Goal: Task Accomplishment & Management: Use online tool/utility

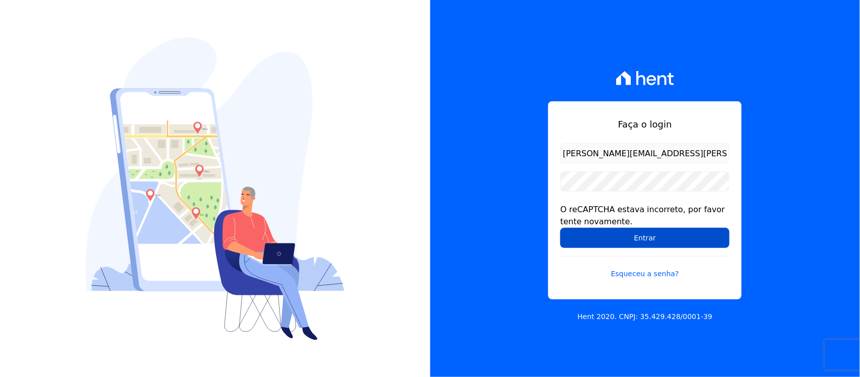
click at [600, 241] on input "Entrar" at bounding box center [644, 238] width 169 height 20
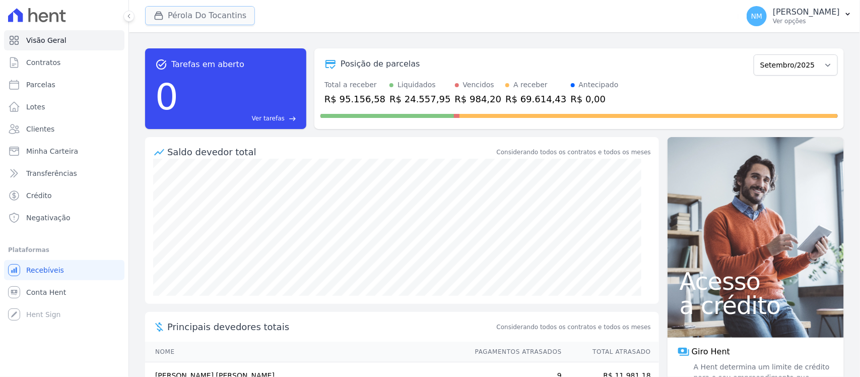
click at [191, 14] on button "Pérola Do Tocantins" at bounding box center [200, 15] width 110 height 19
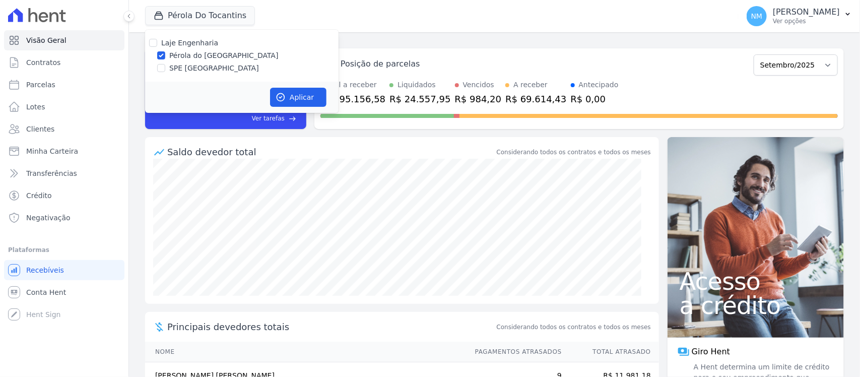
click at [194, 67] on label "SPE [GEOGRAPHIC_DATA]" at bounding box center [214, 68] width 90 height 11
click at [165, 67] on input "SPE Montenegro" at bounding box center [161, 68] width 8 height 8
checkbox input "true"
click at [197, 56] on label "Pérola do Tocantins" at bounding box center [223, 55] width 109 height 11
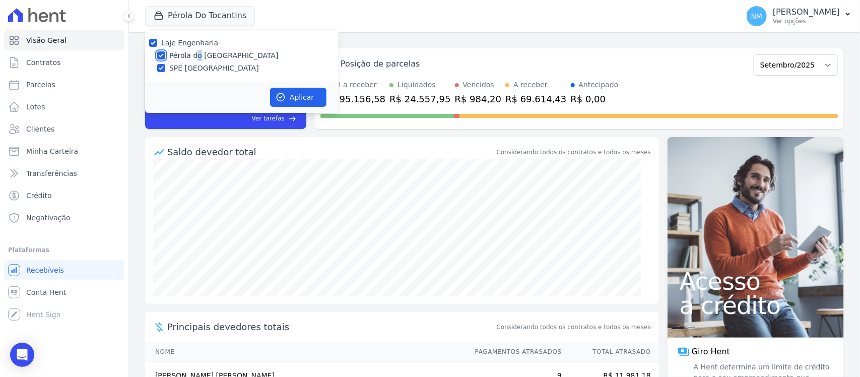
click at [164, 55] on input "Pérola do Tocantins" at bounding box center [161, 55] width 8 height 8
checkbox input "false"
drag, startPoint x: 301, startPoint y: 98, endPoint x: 509, endPoint y: 154, distance: 215.7
click at [301, 98] on button "Aplicar" at bounding box center [298, 97] width 56 height 19
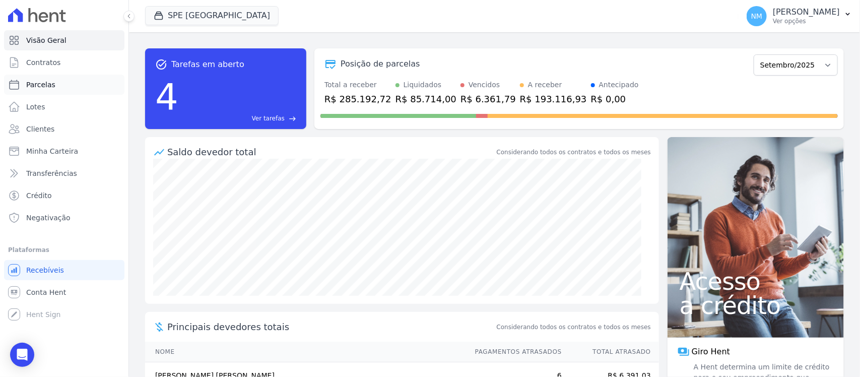
drag, startPoint x: 47, startPoint y: 82, endPoint x: 57, endPoint y: 86, distance: 10.8
click at [47, 82] on span "Parcelas" at bounding box center [40, 85] width 29 height 10
select select
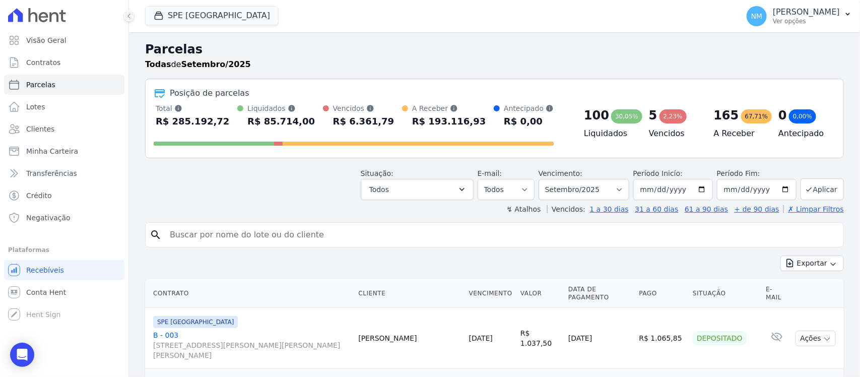
click at [201, 237] on input "search" at bounding box center [501, 235] width 675 height 20
type input "JABSON"
select select
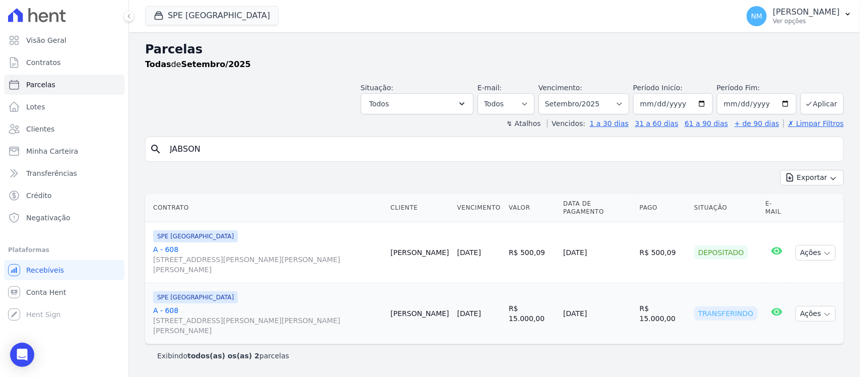
click at [176, 305] on link "A - 608 Travessa Francisco Caldeira Castelo Branco, 2256, sala A, São Brás" at bounding box center [267, 320] width 229 height 30
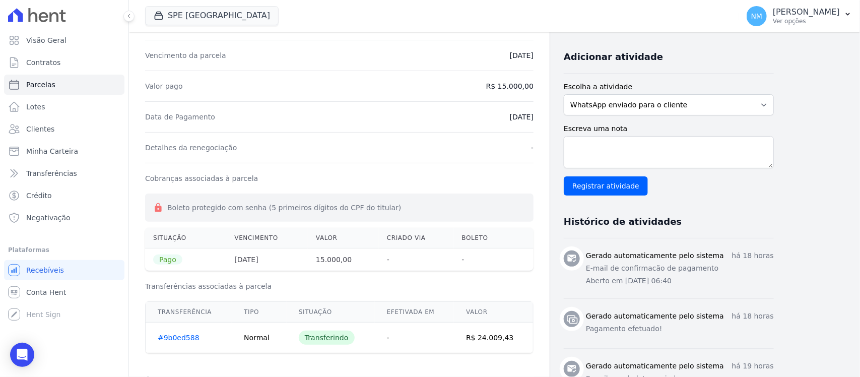
scroll to position [189, 0]
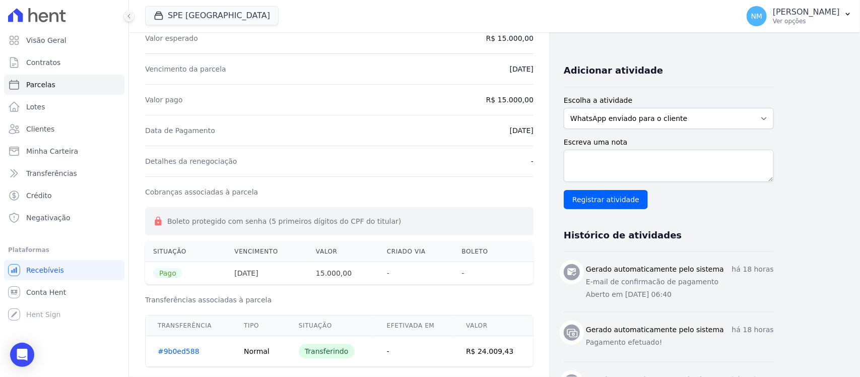
click at [183, 353] on link "#9b0ed588" at bounding box center [179, 351] width 42 height 8
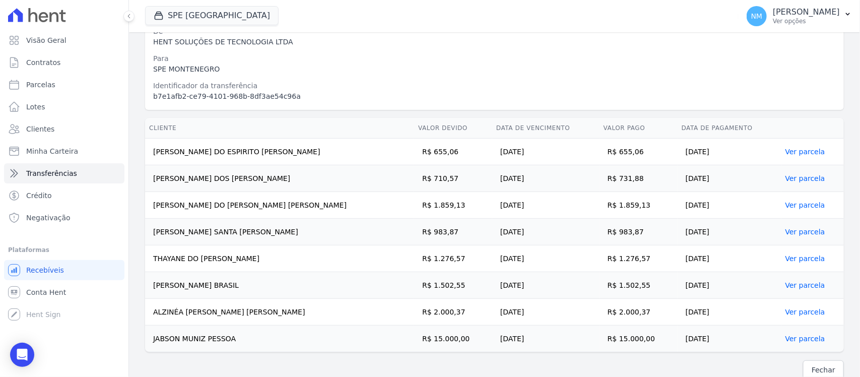
scroll to position [163, 0]
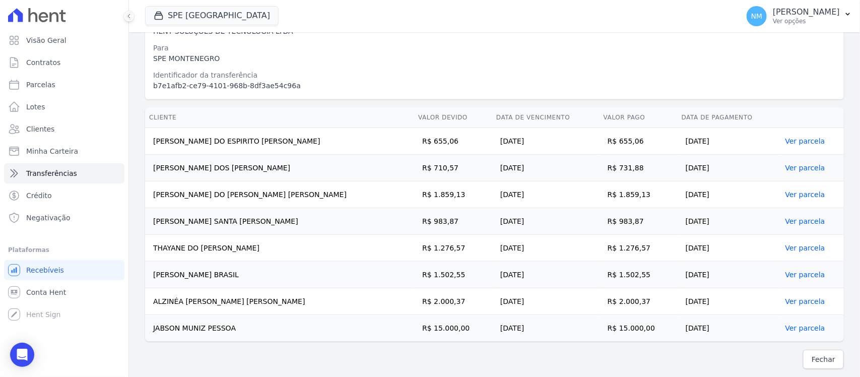
click at [791, 327] on link "Ver parcela" at bounding box center [805, 328] width 40 height 8
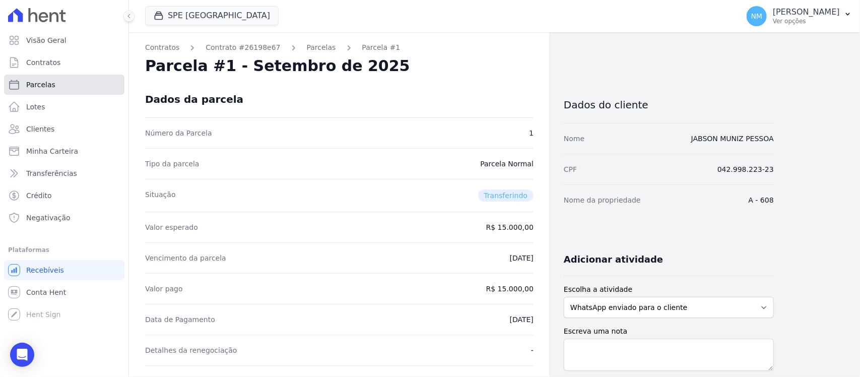
drag, startPoint x: 64, startPoint y: 91, endPoint x: 165, endPoint y: 113, distance: 103.1
click at [64, 91] on link "Parcelas" at bounding box center [64, 85] width 120 height 20
select select
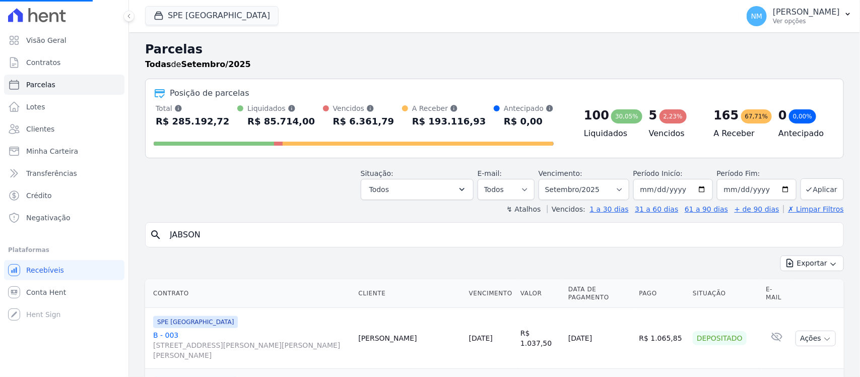
click at [247, 246] on div "search JABSON" at bounding box center [494, 234] width 699 height 25
click at [224, 233] on input "JABSON" at bounding box center [501, 235] width 675 height 20
type input "JABS"
select select
drag, startPoint x: 225, startPoint y: 232, endPoint x: 233, endPoint y: 222, distance: 12.9
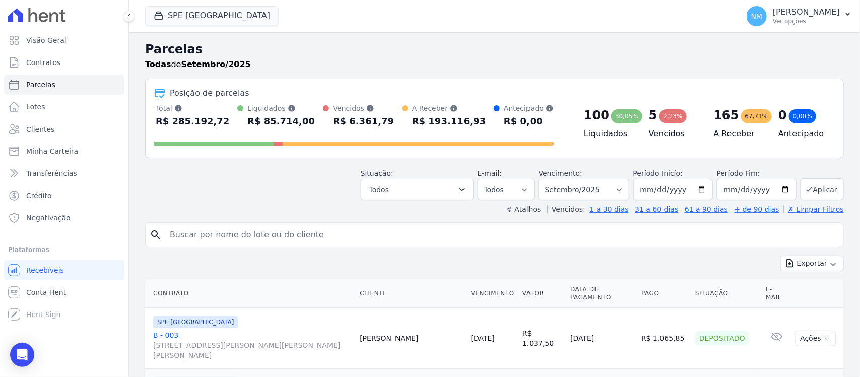
click at [233, 222] on div "search" at bounding box center [494, 234] width 699 height 25
type input "ANTONIO"
select select
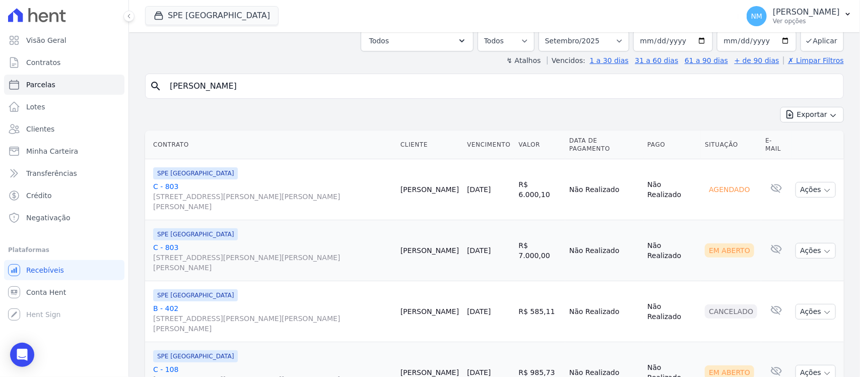
scroll to position [72, 0]
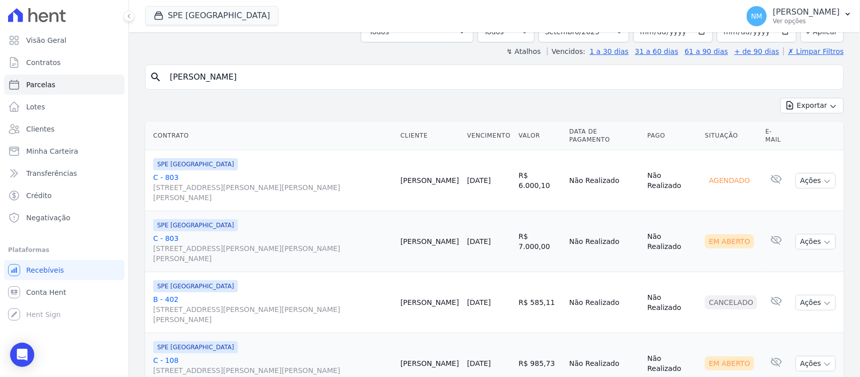
click at [172, 233] on link "C - 803 Travessa Francisco Caldeira Castelo Branco, 2256, sala A, São Brás" at bounding box center [272, 248] width 239 height 30
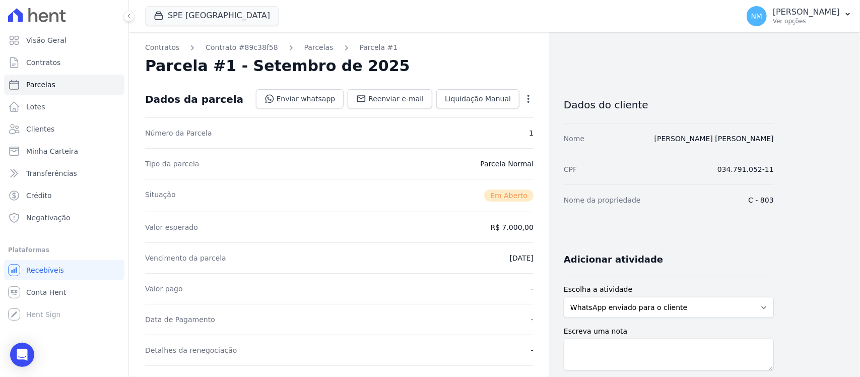
click at [529, 96] on icon "button" at bounding box center [528, 99] width 10 height 10
click at [497, 128] on link "Cancelar Cobrança" at bounding box center [485, 130] width 89 height 18
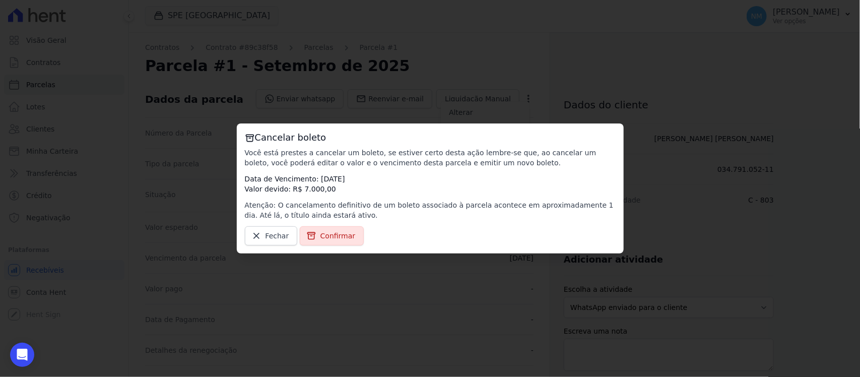
drag, startPoint x: 348, startPoint y: 237, endPoint x: 361, endPoint y: 237, distance: 13.1
click at [348, 236] on span "Confirmar" at bounding box center [337, 236] width 35 height 10
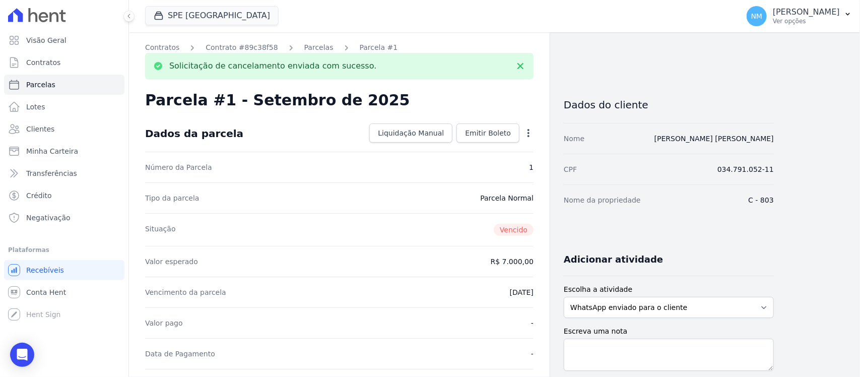
click at [370, 238] on div "Situação Vencido" at bounding box center [339, 229] width 388 height 33
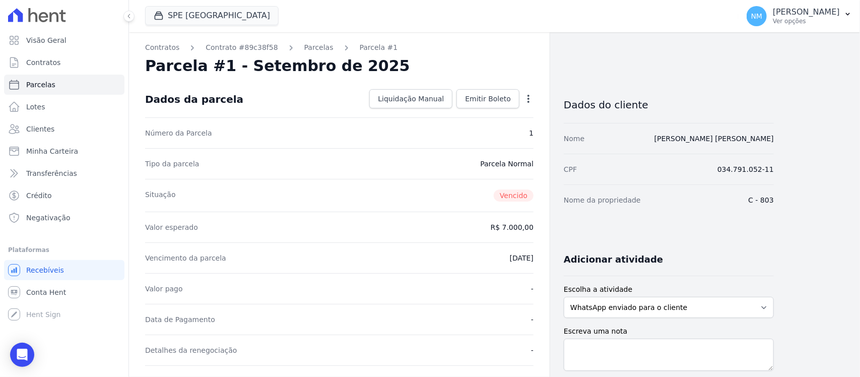
click at [306, 48] on link "Parcelas" at bounding box center [318, 47] width 29 height 11
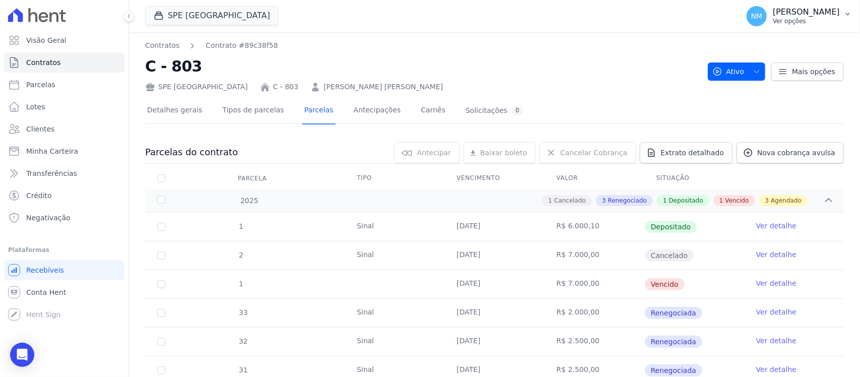
click at [840, 13] on p "[PERSON_NAME]" at bounding box center [806, 12] width 67 height 10
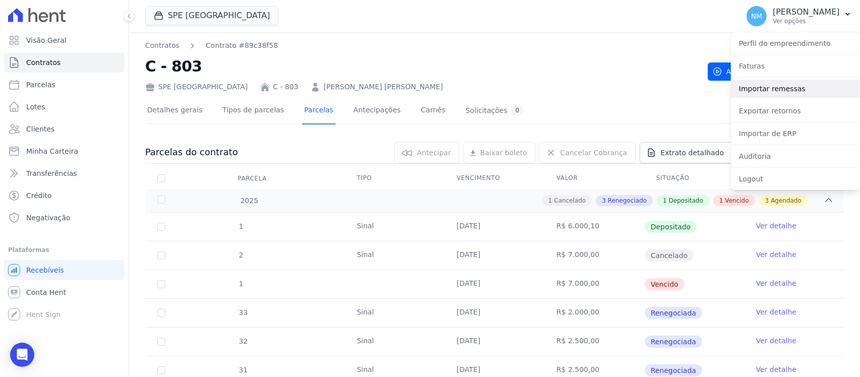
click at [787, 92] on link "Importar remessas" at bounding box center [795, 89] width 129 height 18
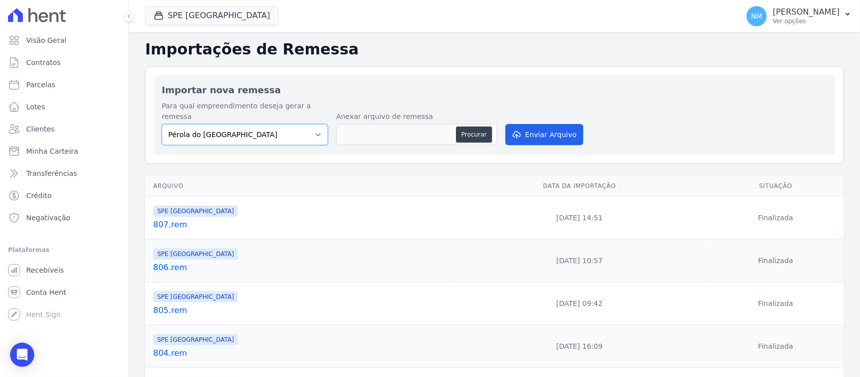
click at [321, 127] on select "Pérola do Tocantins SPE Montenegro" at bounding box center [245, 134] width 166 height 21
select select "168bdd06-a3dd-4988-b5a9-b0a7c7bf8968"
click at [162, 124] on select "Pérola do Tocantins SPE Montenegro" at bounding box center [245, 134] width 166 height 21
drag, startPoint x: 467, startPoint y: 122, endPoint x: 461, endPoint y: 127, distance: 7.6
click at [465, 126] on button "Procurar" at bounding box center [474, 134] width 36 height 16
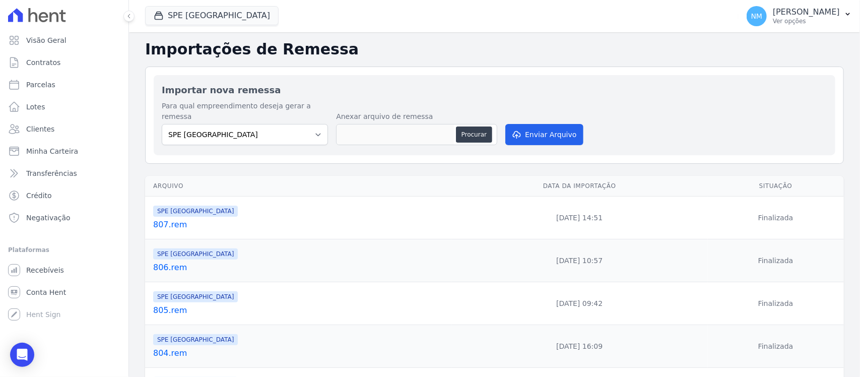
type input "808.rem"
click at [539, 124] on button "Enviar Arquivo" at bounding box center [544, 134] width 78 height 21
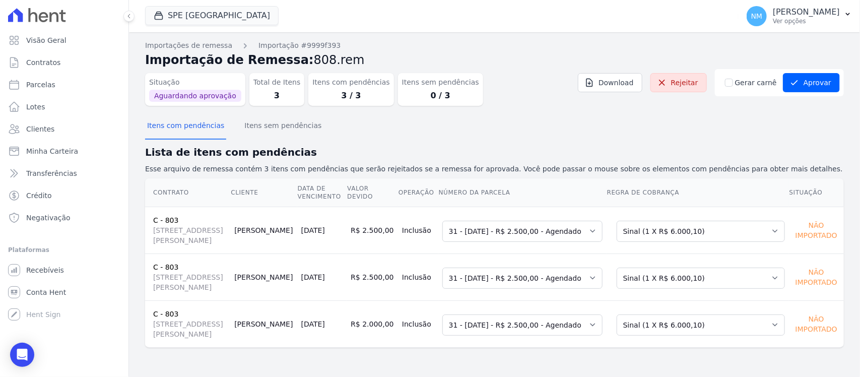
scroll to position [25, 0]
click at [766, 221] on select "Selecione uma Nova Parcela Avulsa Parcela Avulsa Existente Sinal (1 X R$ 6.000,…" at bounding box center [700, 231] width 168 height 21
click at [765, 270] on select "Selecione uma Nova Parcela Avulsa Parcela Avulsa Existente Sinal (1 X R$ 6.000,…" at bounding box center [700, 277] width 168 height 21
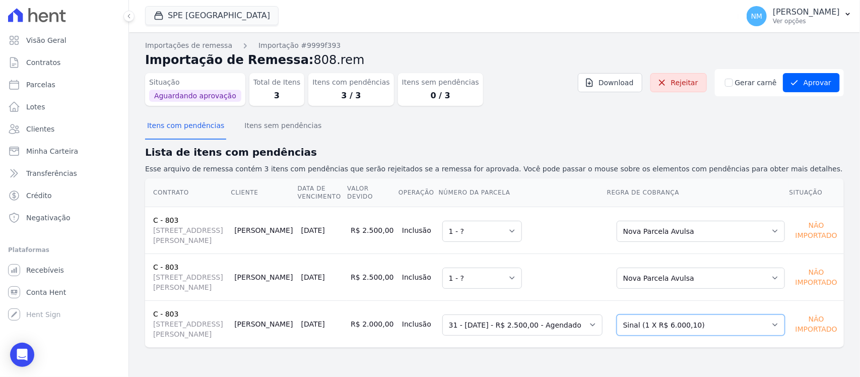
click at [763, 330] on select "Selecione uma Nova Parcela Avulsa Parcela Avulsa Existente Sinal (1 X R$ 6.000,…" at bounding box center [700, 324] width 168 height 21
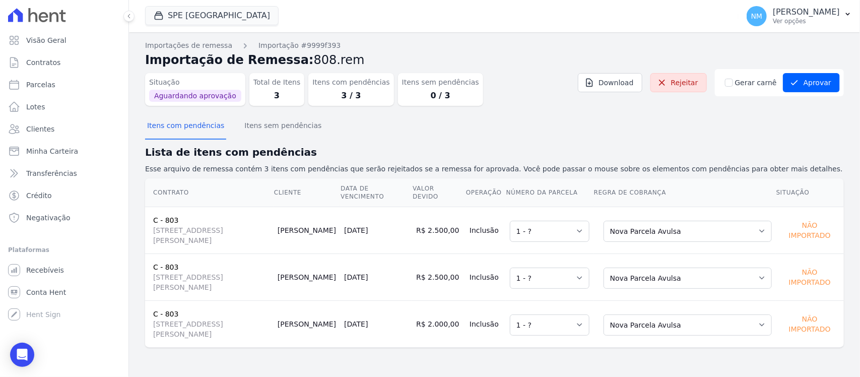
scroll to position [0, 0]
click at [814, 84] on button "Aprovar" at bounding box center [811, 82] width 57 height 19
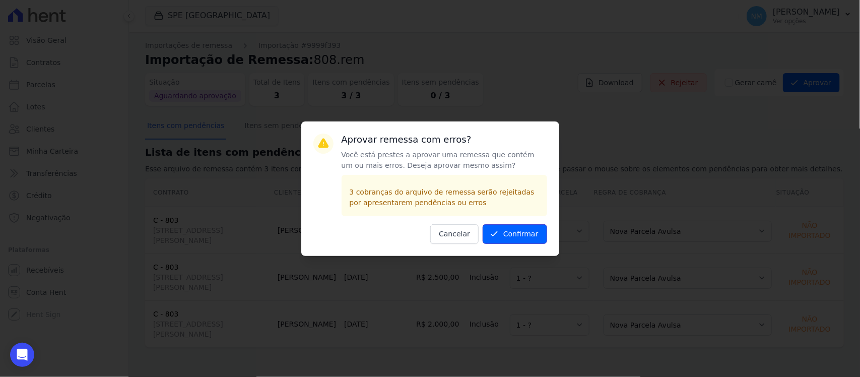
click at [530, 236] on button "Confirmar" at bounding box center [515, 234] width 64 height 20
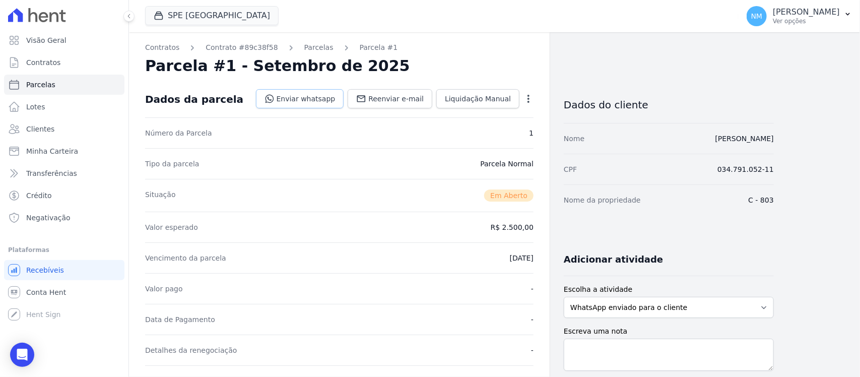
drag, startPoint x: 326, startPoint y: 101, endPoint x: 439, endPoint y: 180, distance: 138.2
click at [326, 101] on link "Enviar whatsapp" at bounding box center [300, 98] width 88 height 19
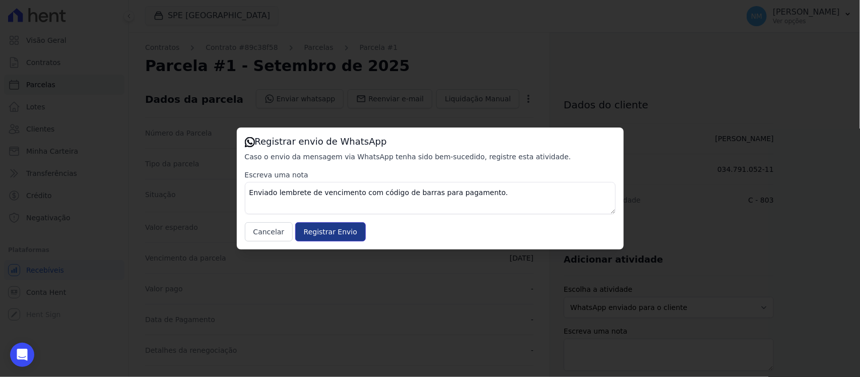
click at [335, 232] on input "Registrar Envio" at bounding box center [330, 231] width 71 height 19
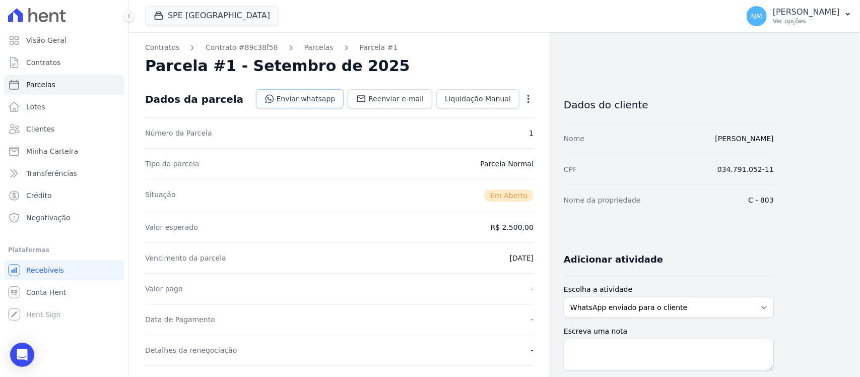
drag, startPoint x: 322, startPoint y: 101, endPoint x: 363, endPoint y: 212, distance: 117.6
click at [322, 101] on link "Enviar whatsapp" at bounding box center [300, 98] width 88 height 19
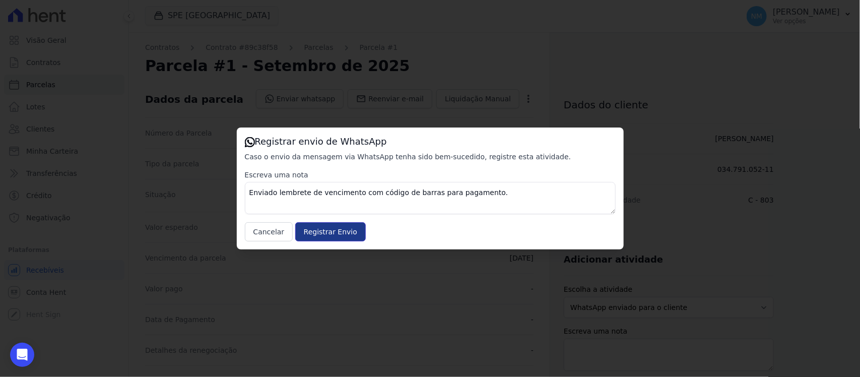
click at [334, 230] on input "Registrar Envio" at bounding box center [330, 231] width 71 height 19
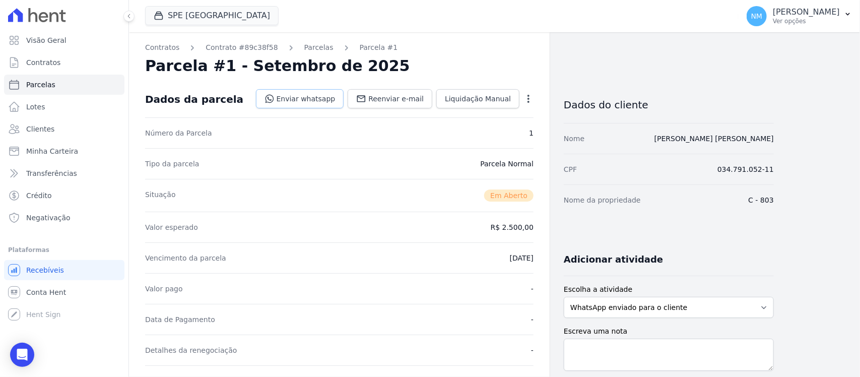
click at [325, 101] on link "Enviar whatsapp" at bounding box center [300, 98] width 88 height 19
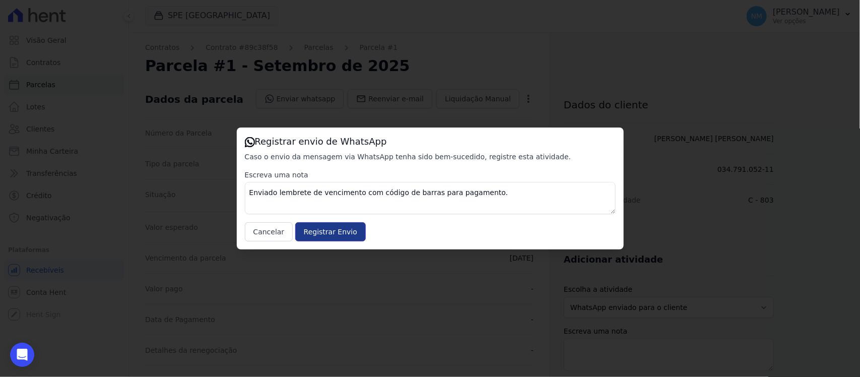
click at [320, 233] on input "Registrar Envio" at bounding box center [330, 231] width 71 height 19
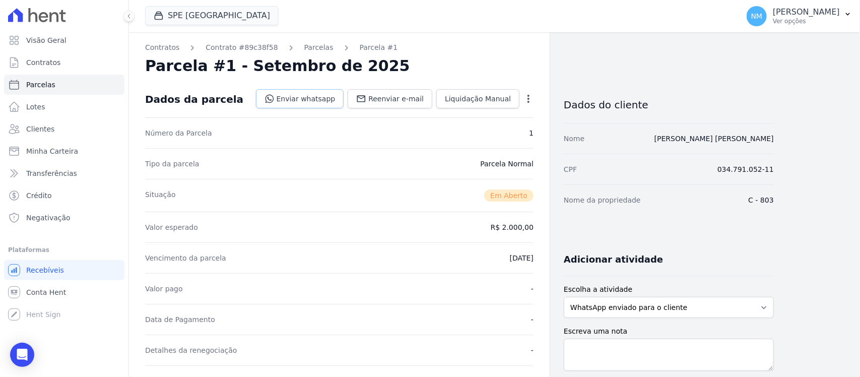
click at [323, 102] on link "Enviar whatsapp" at bounding box center [300, 98] width 88 height 19
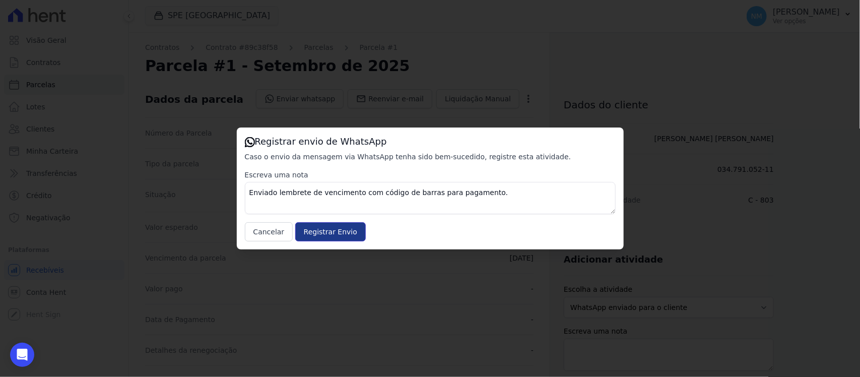
click at [337, 233] on input "Registrar Envio" at bounding box center [330, 231] width 71 height 19
